Goal: Check status: Check status

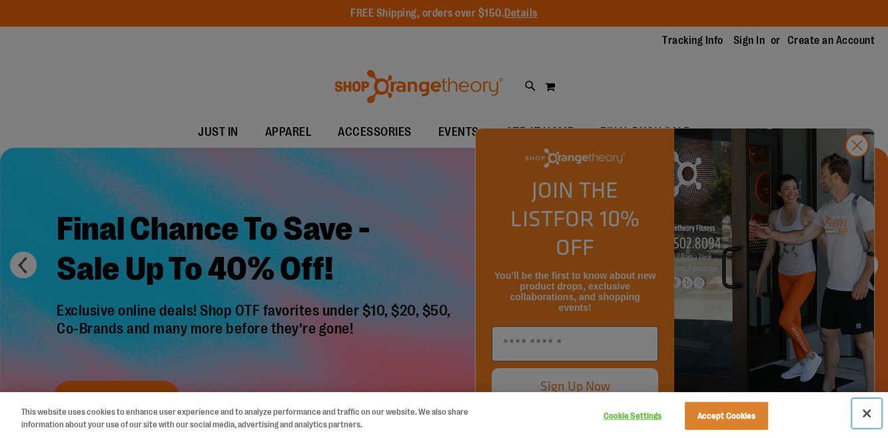
click at [864, 412] on button "Close" at bounding box center [866, 413] width 29 height 29
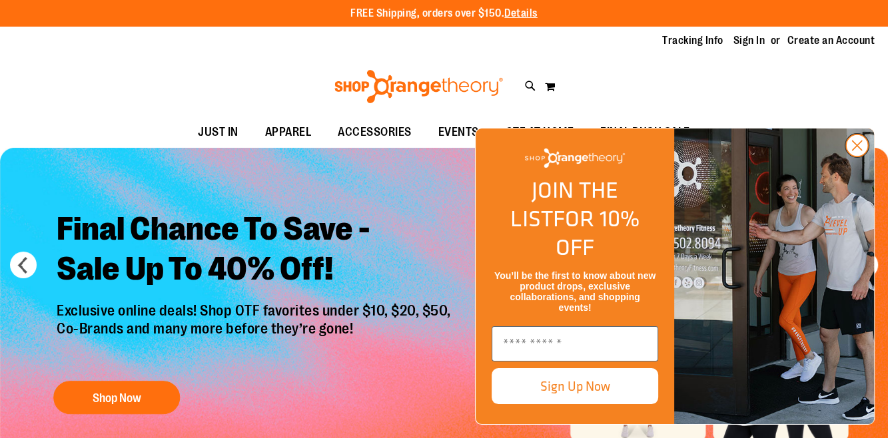
click at [856, 156] on circle "Close dialog" at bounding box center [857, 146] width 22 height 22
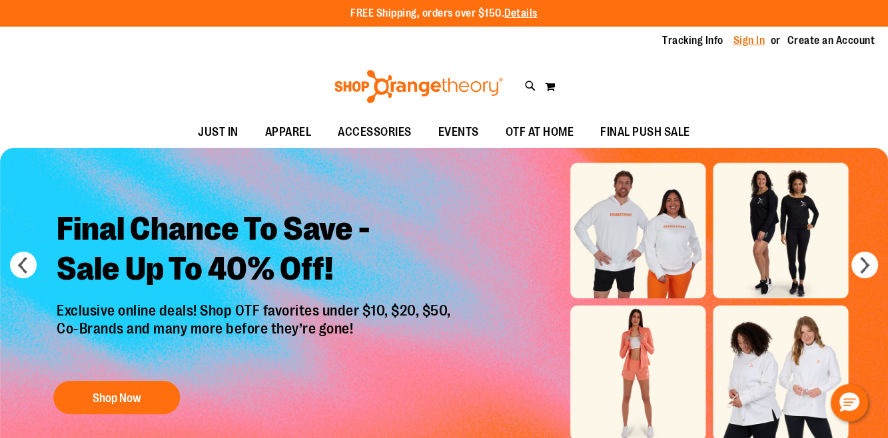
click at [751, 41] on link "Sign In" at bounding box center [749, 40] width 32 height 15
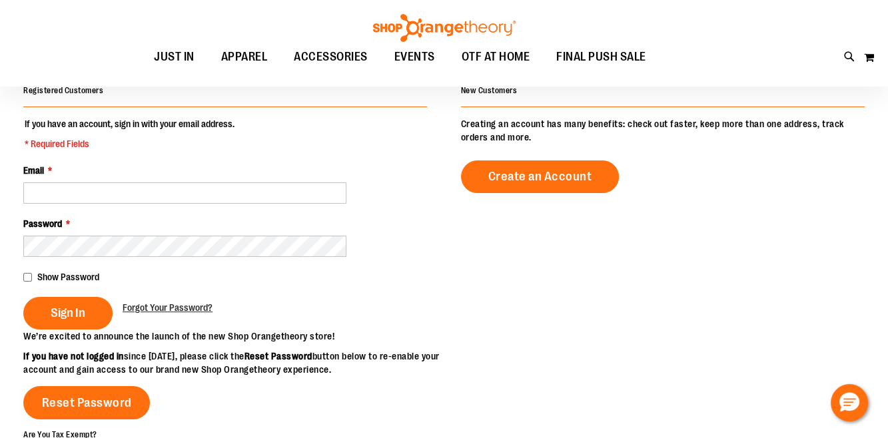
scroll to position [115, 0]
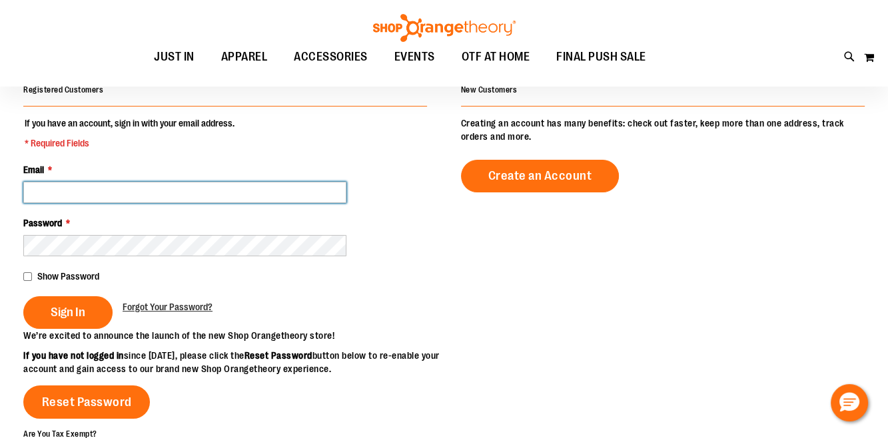
click at [113, 187] on input "Email *" at bounding box center [184, 192] width 323 height 21
type input "**********"
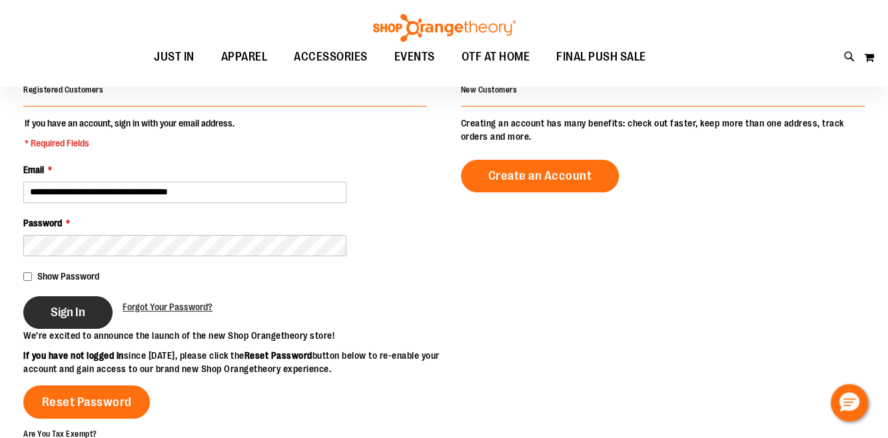
click at [67, 311] on span "Sign In" at bounding box center [68, 312] width 35 height 15
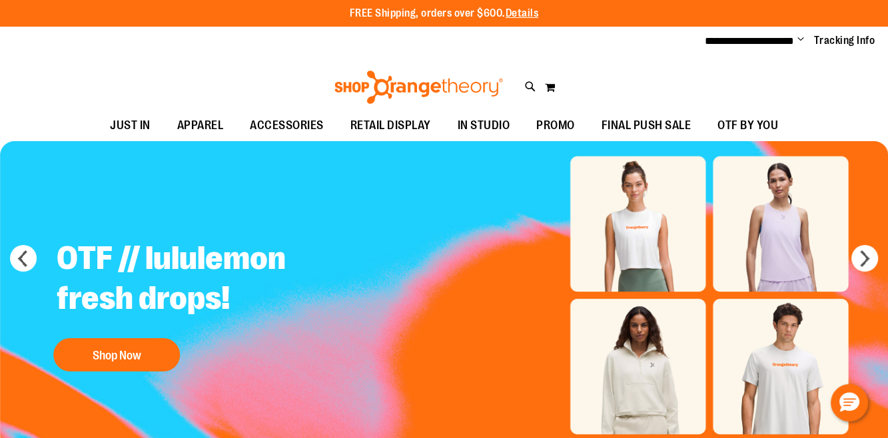
click at [802, 41] on span "Change" at bounding box center [800, 40] width 7 height 13
click at [767, 69] on link "My Account" at bounding box center [753, 64] width 117 height 25
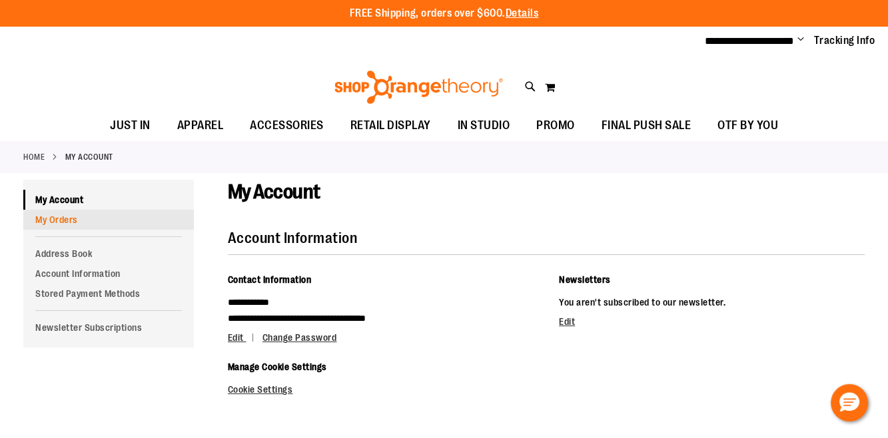
click at [72, 214] on link "My Orders" at bounding box center [108, 220] width 170 height 20
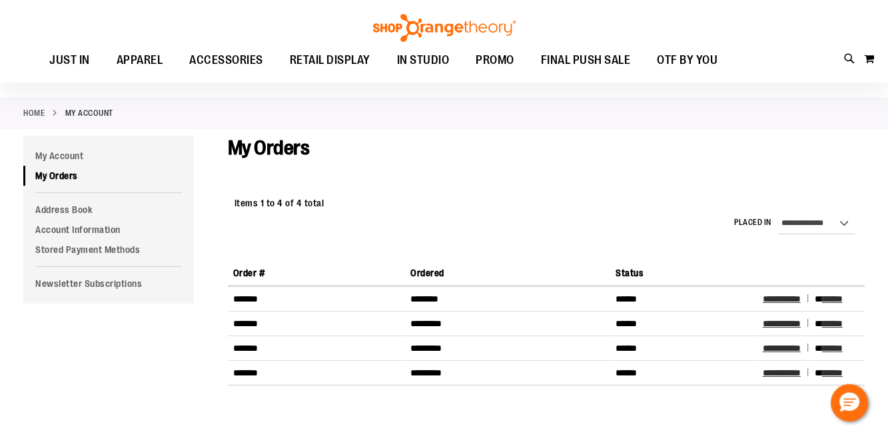
scroll to position [44, 0]
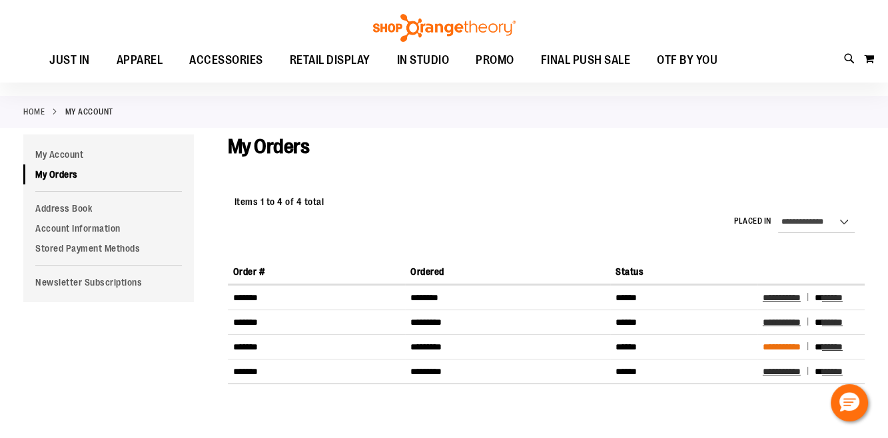
click at [770, 346] on span "**********" at bounding box center [782, 346] width 38 height 9
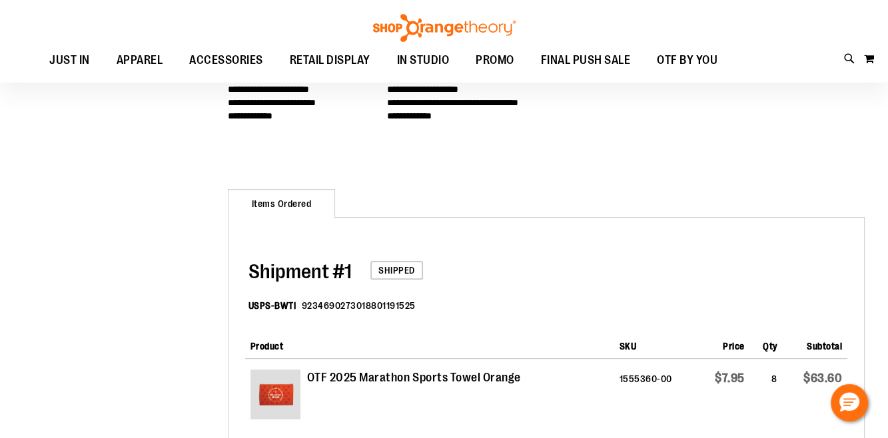
scroll to position [31, 0]
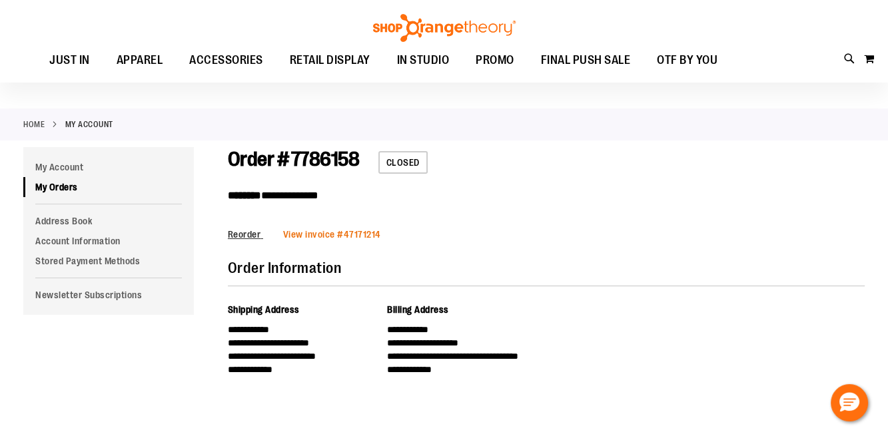
click at [346, 237] on link "View invoice # 47171214" at bounding box center [332, 234] width 98 height 11
